Goal: Task Accomplishment & Management: Manage account settings

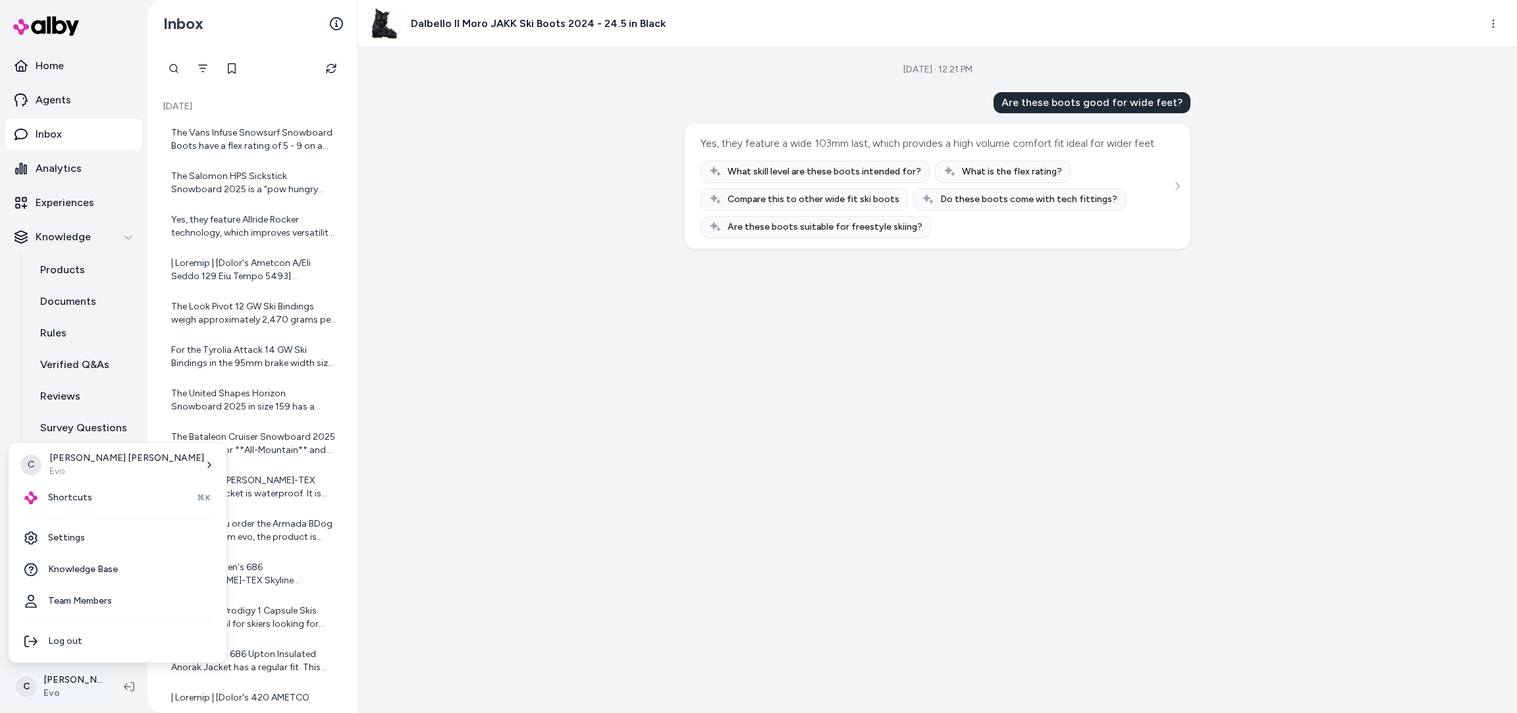
click at [63, 692] on html "Home Agents Inbox Analytics Experiences Knowledge Products Documents Rules Veri…" at bounding box center [758, 356] width 1517 height 713
click at [84, 494] on span "Shortcuts" at bounding box center [70, 497] width 44 height 13
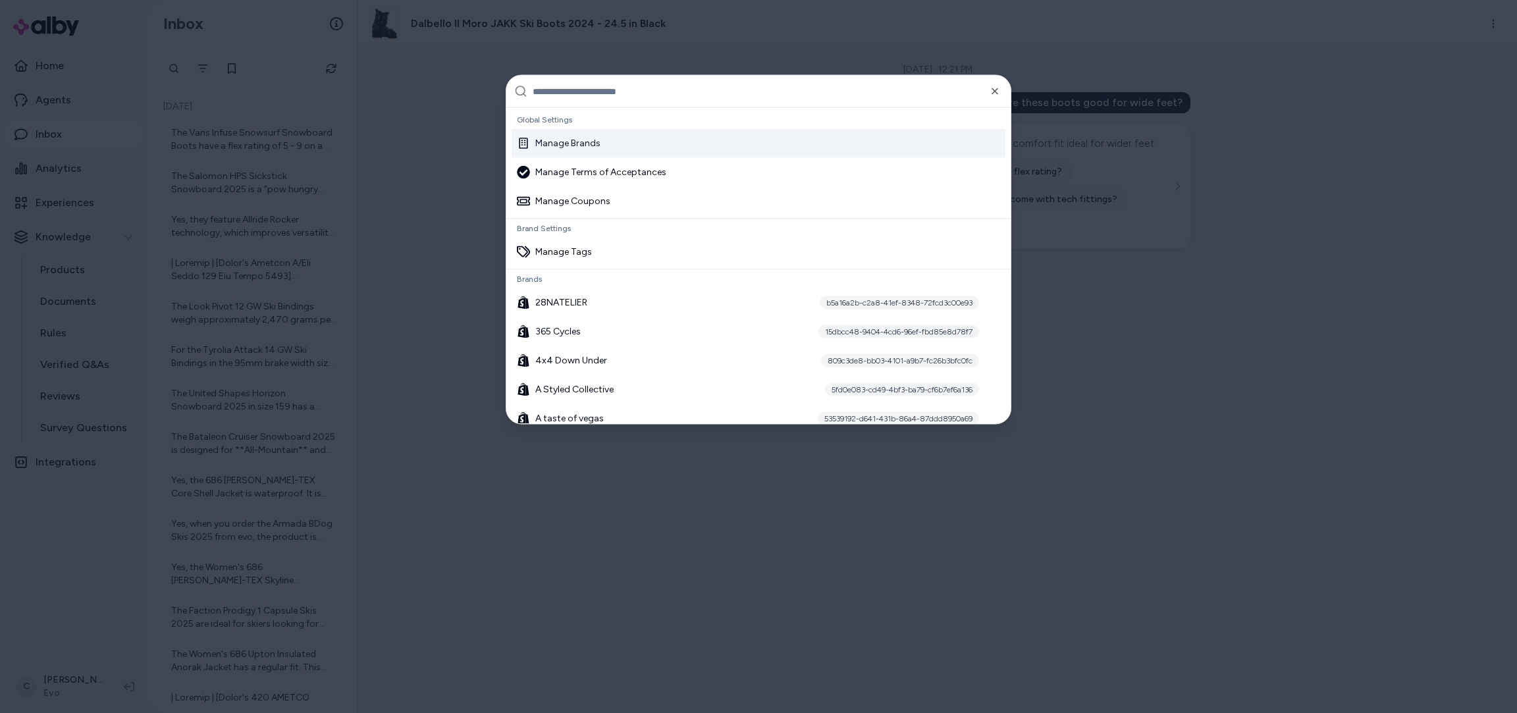
click at [608, 146] on div "Manage Brands" at bounding box center [759, 143] width 494 height 29
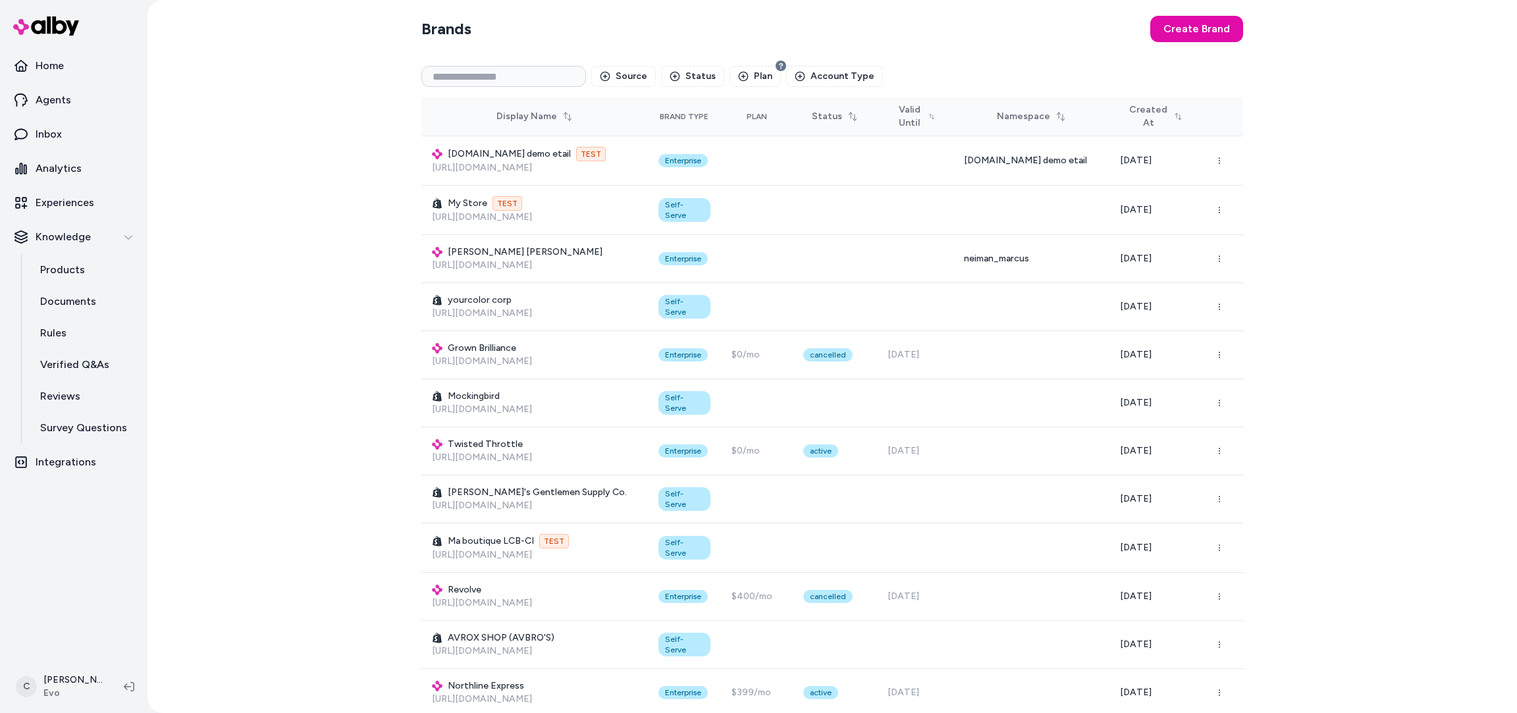
scroll to position [28103, 0]
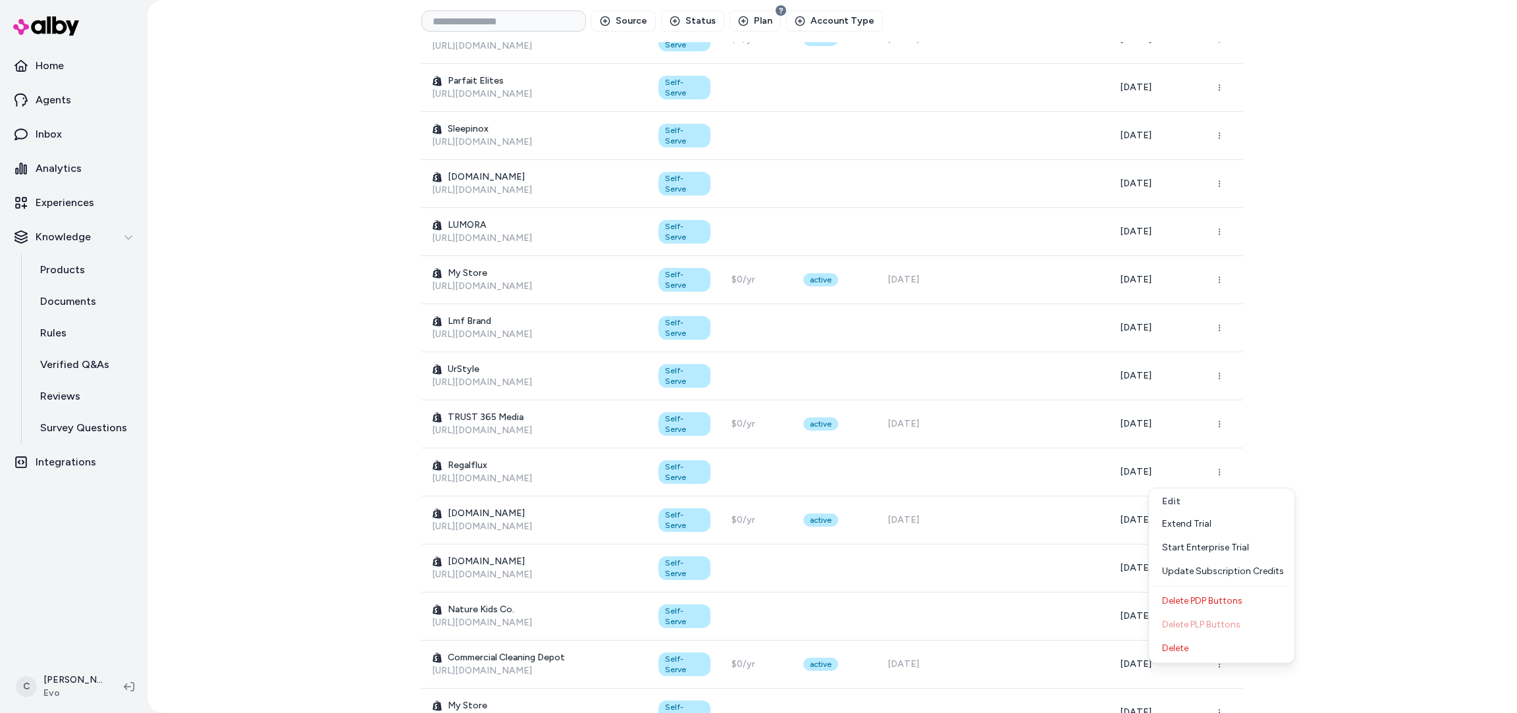
click at [1200, 653] on div "Delete" at bounding box center [1222, 649] width 140 height 24
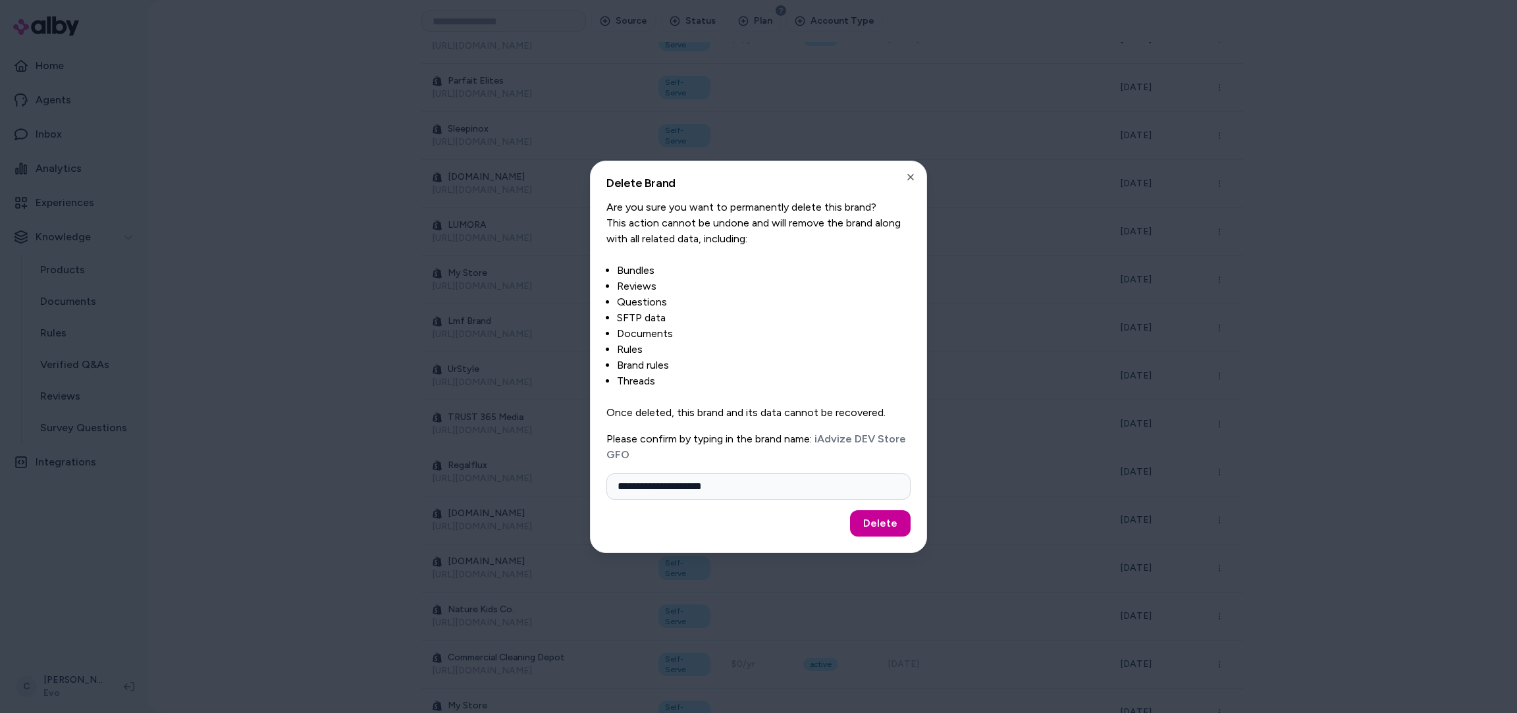
type input "**********"
click at [882, 523] on button "Delete" at bounding box center [880, 523] width 61 height 26
click at [912, 178] on icon "button" at bounding box center [910, 176] width 5 height 5
